Goal: Entertainment & Leisure: Consume media (video, audio)

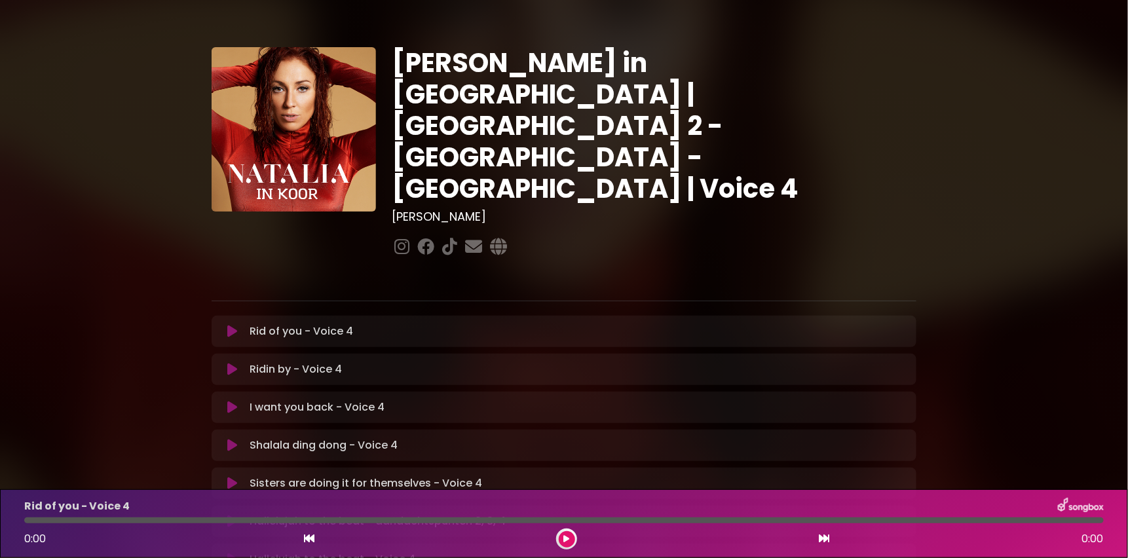
click at [230, 439] on icon at bounding box center [232, 445] width 10 height 13
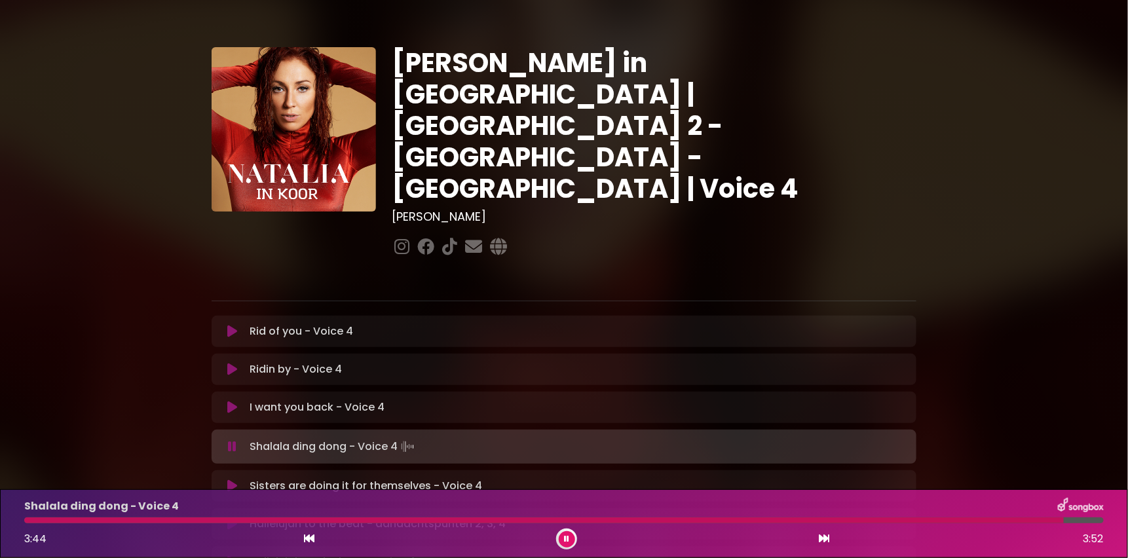
click at [197, 120] on div "[PERSON_NAME] in [GEOGRAPHIC_DATA] | [GEOGRAPHIC_DATA] 2 - [GEOGRAPHIC_DATA] - …" at bounding box center [564, 536] width 865 height 1041
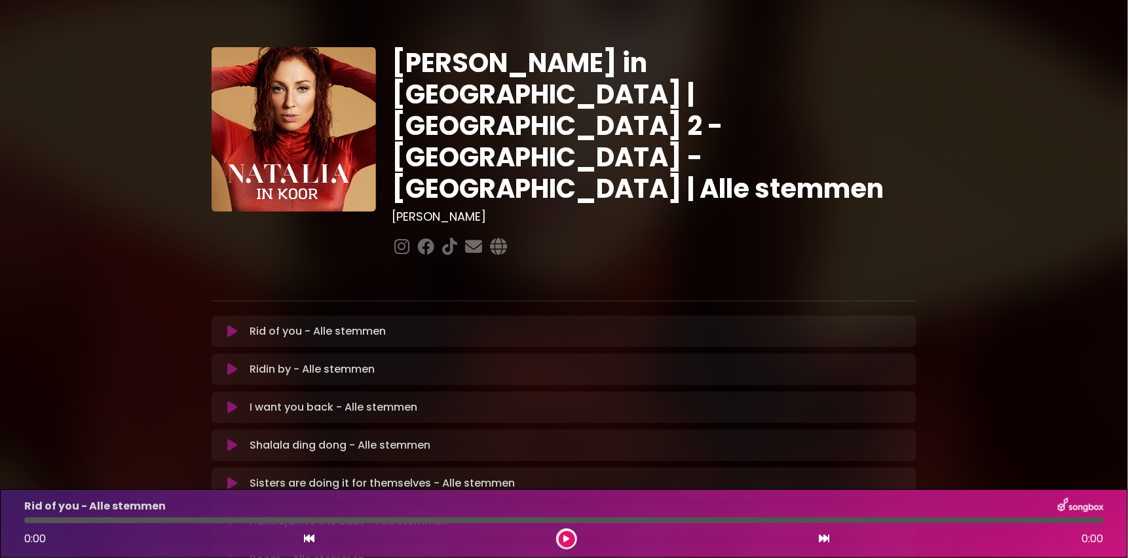
click at [231, 439] on icon at bounding box center [232, 445] width 10 height 13
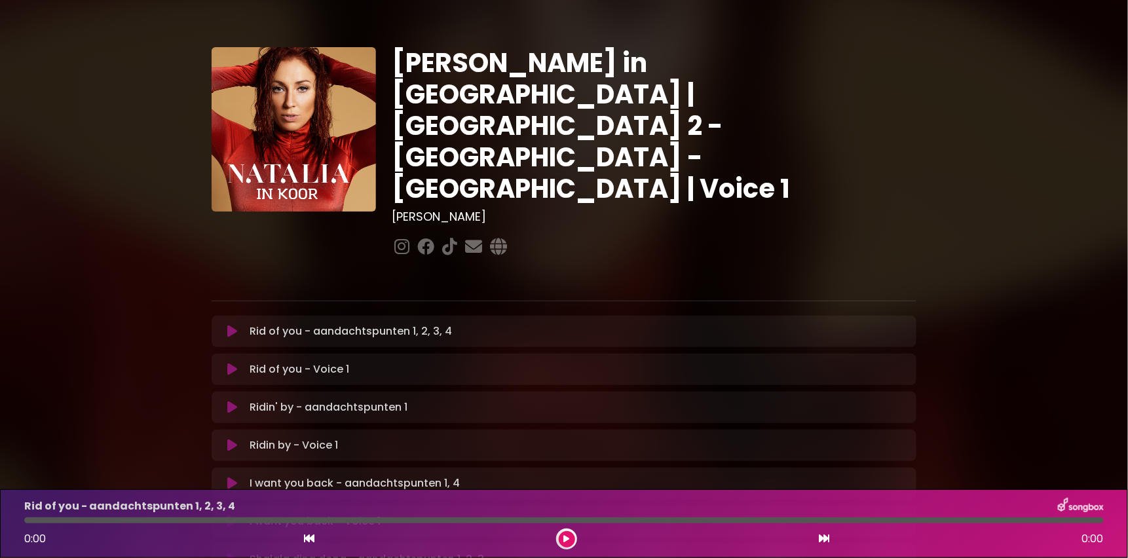
click at [789, 476] on div "I want you back - aandachtspunten 1, 4 Loading Track..." at bounding box center [577, 484] width 664 height 16
click at [414, 514] on div "I want you back - Voice 1 Loading Track..." at bounding box center [577, 522] width 664 height 16
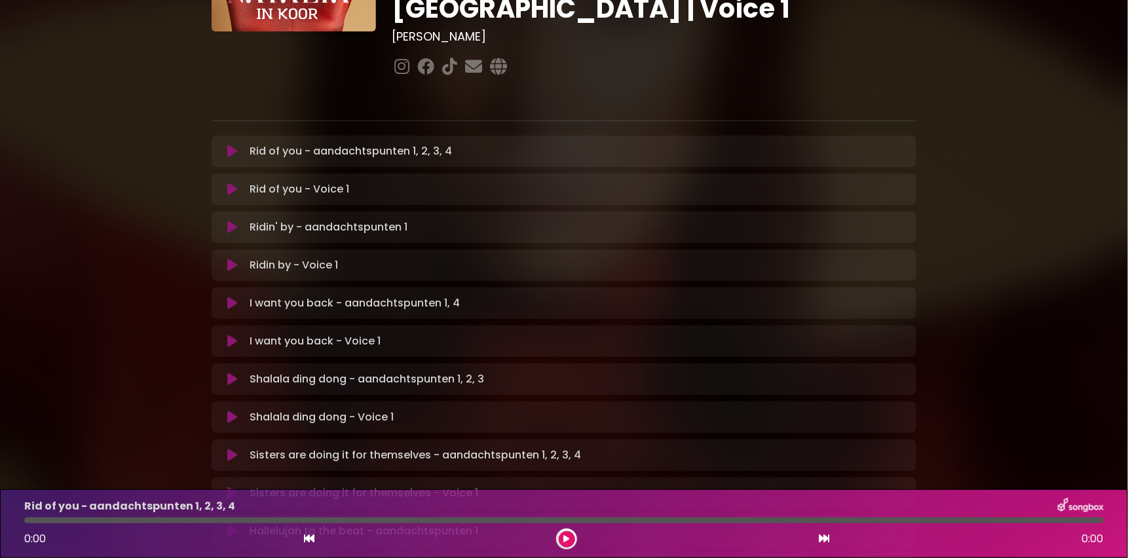
scroll to position [208, 0]
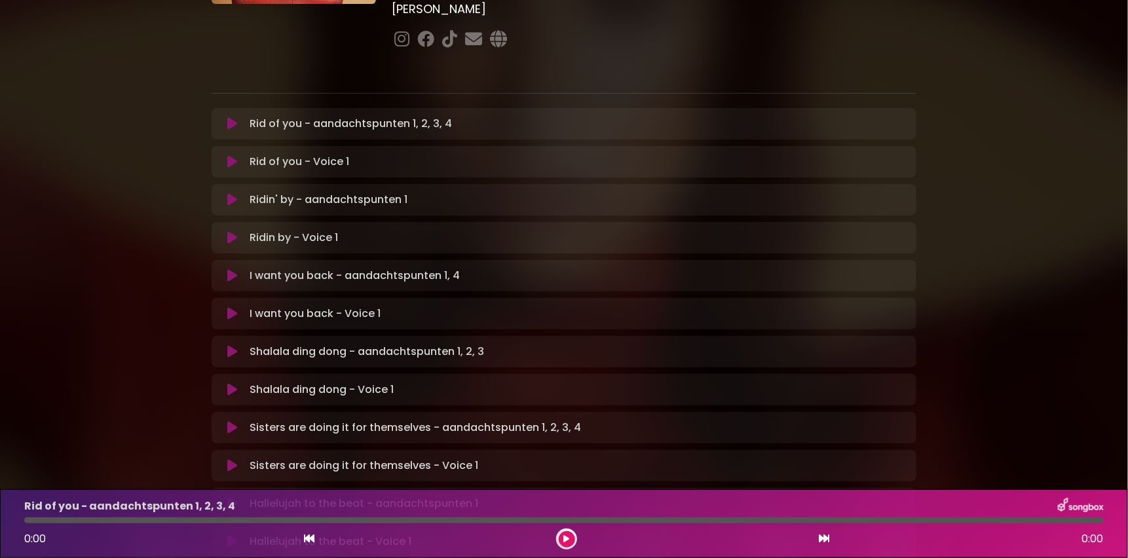
click at [225, 345] on button at bounding box center [233, 351] width 26 height 13
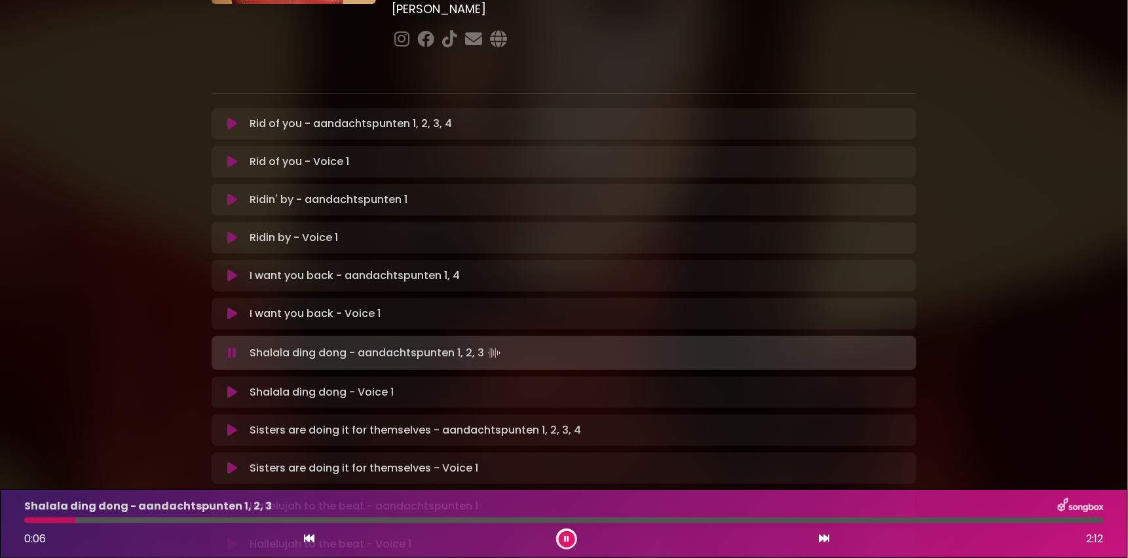
click at [231, 386] on icon at bounding box center [232, 392] width 10 height 13
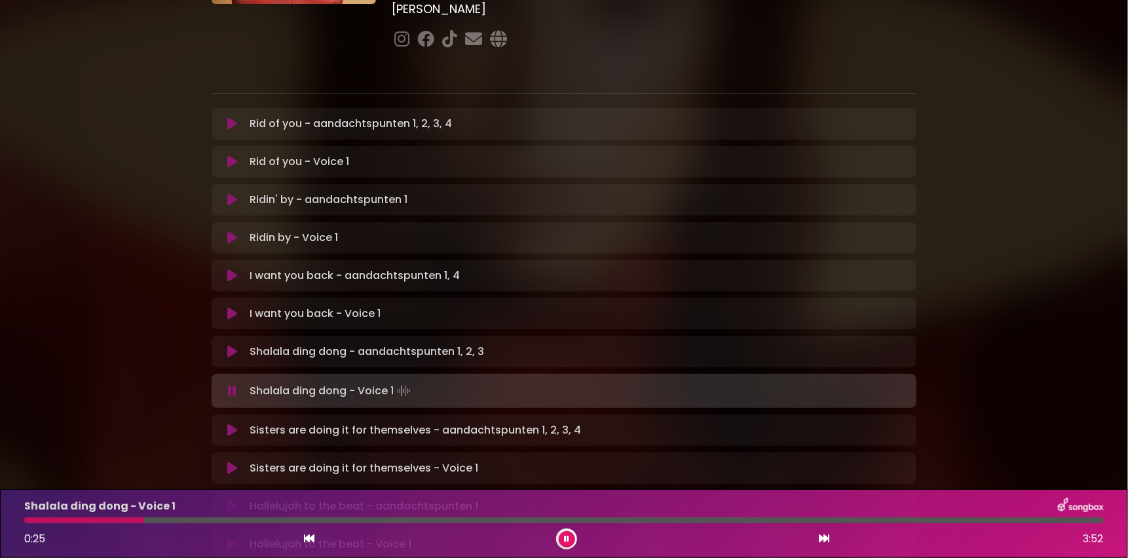
drag, startPoint x: 32, startPoint y: 517, endPoint x: 145, endPoint y: 522, distance: 112.8
click at [145, 522] on div at bounding box center [564, 521] width 1080 height 6
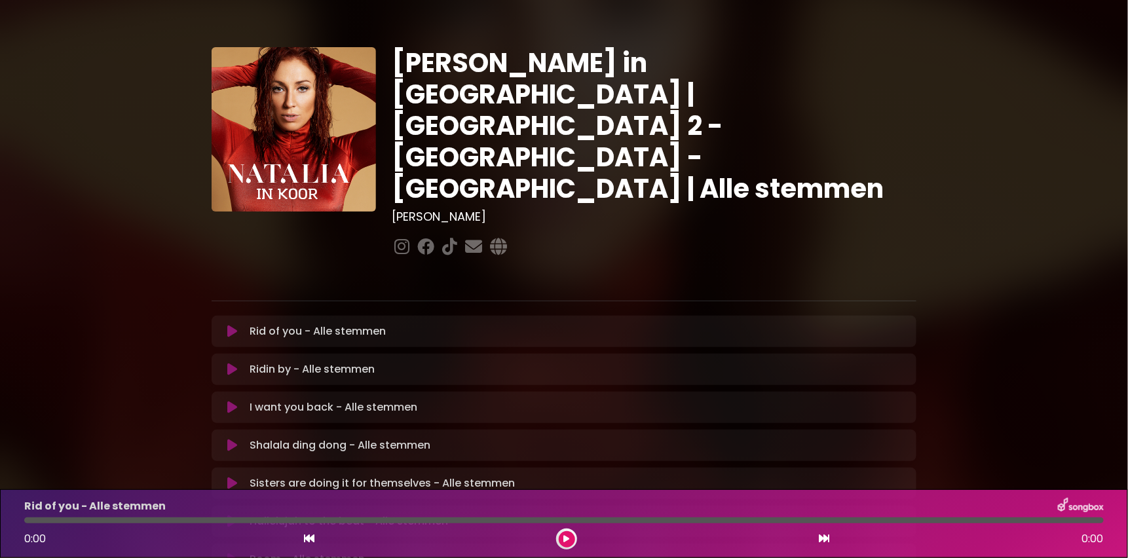
click at [229, 477] on icon at bounding box center [232, 483] width 10 height 13
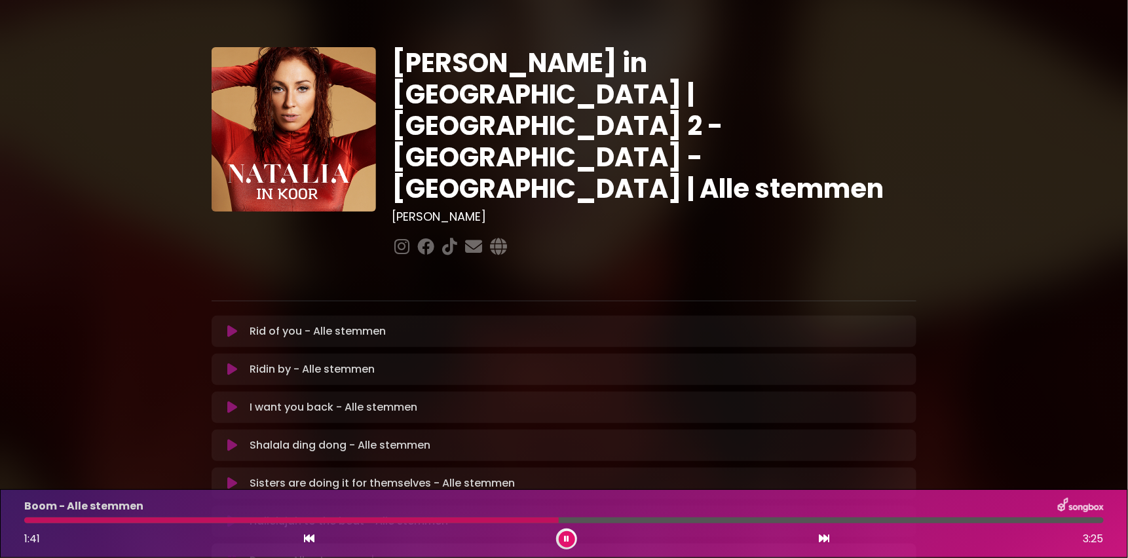
click at [566, 539] on icon at bounding box center [566, 539] width 5 height 8
